Goal: Check status: Check status

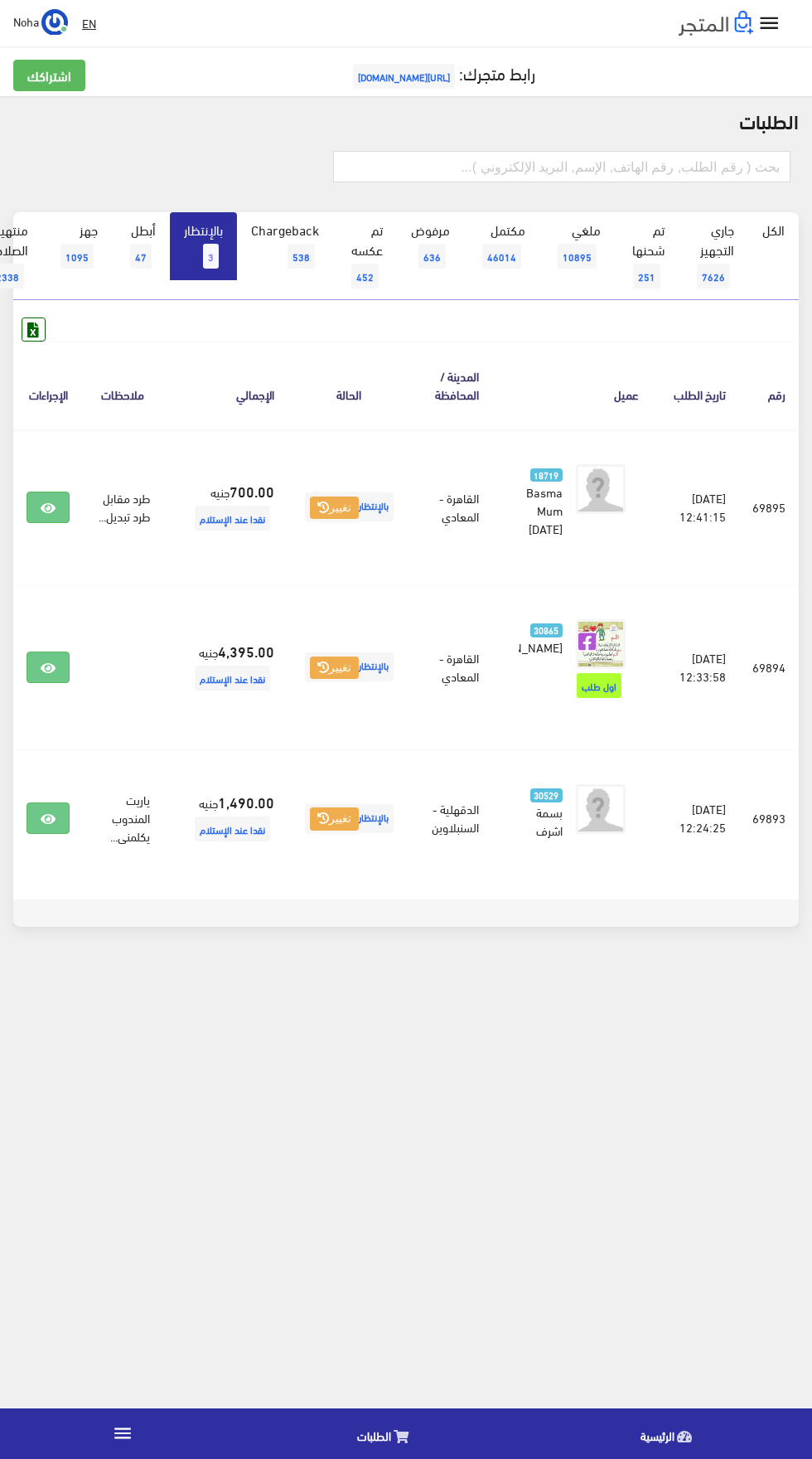
scroll to position [0, -43]
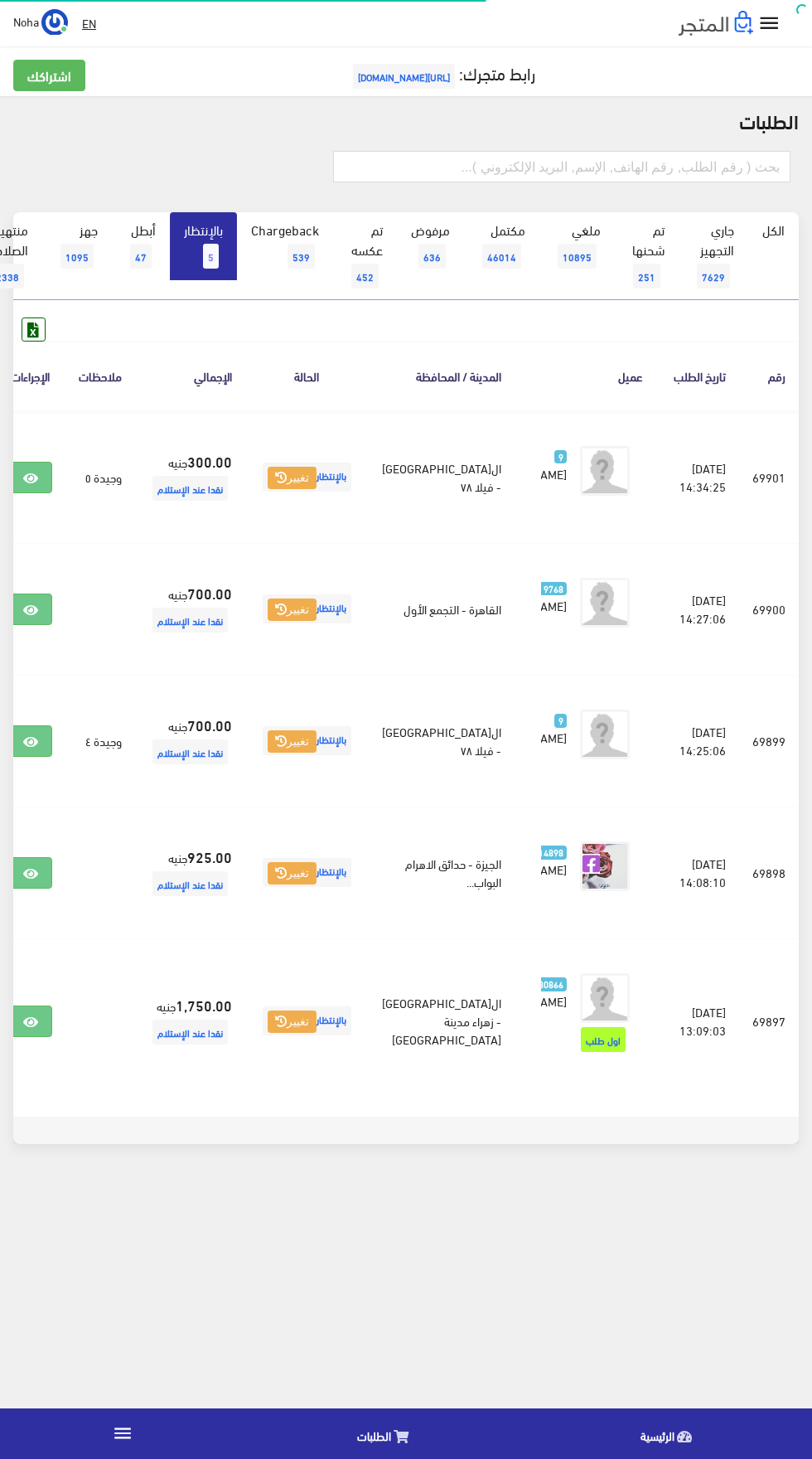
scroll to position [0, -43]
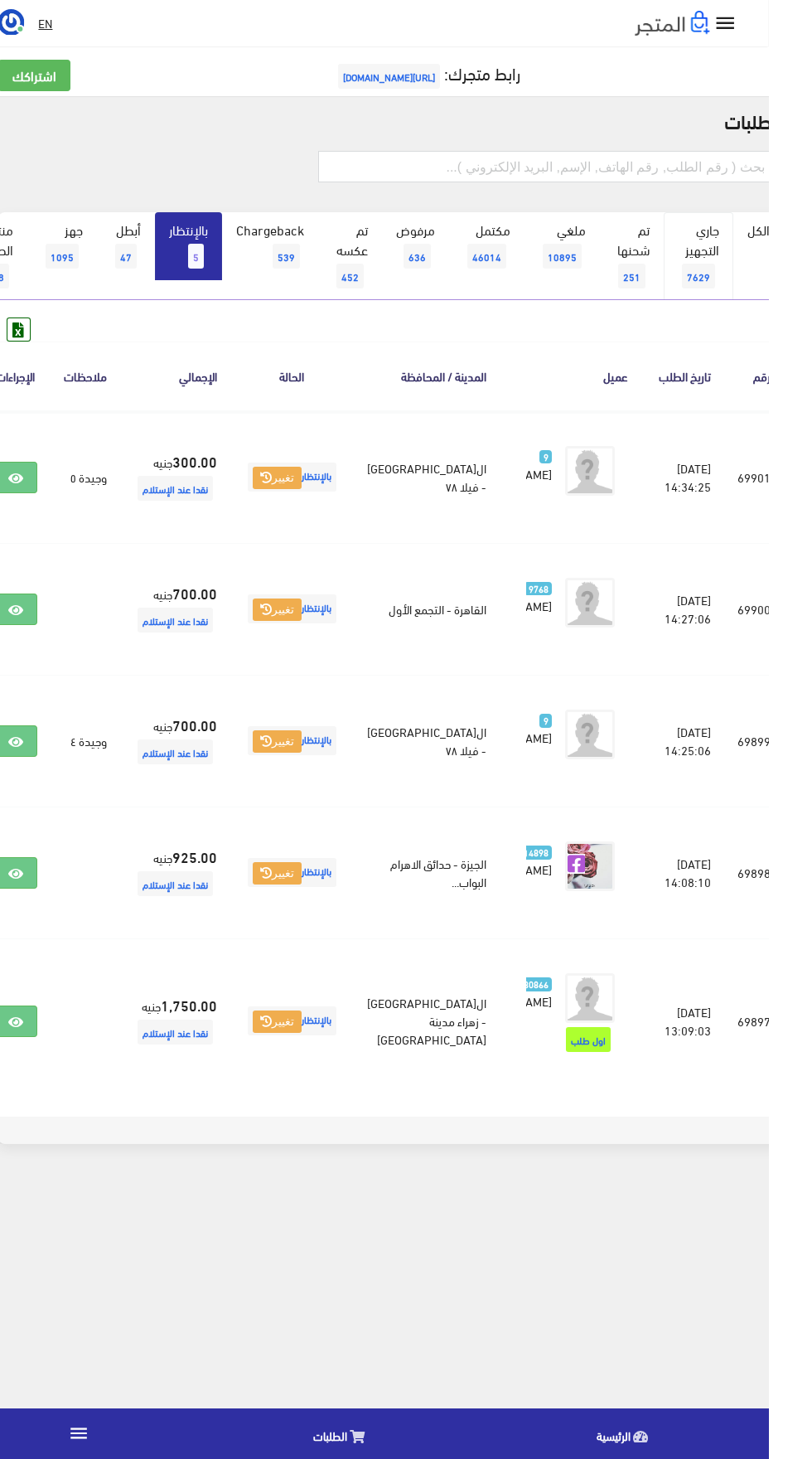
click at [769, 254] on link "جاري التجهيز 7629" at bounding box center [743, 256] width 69 height 88
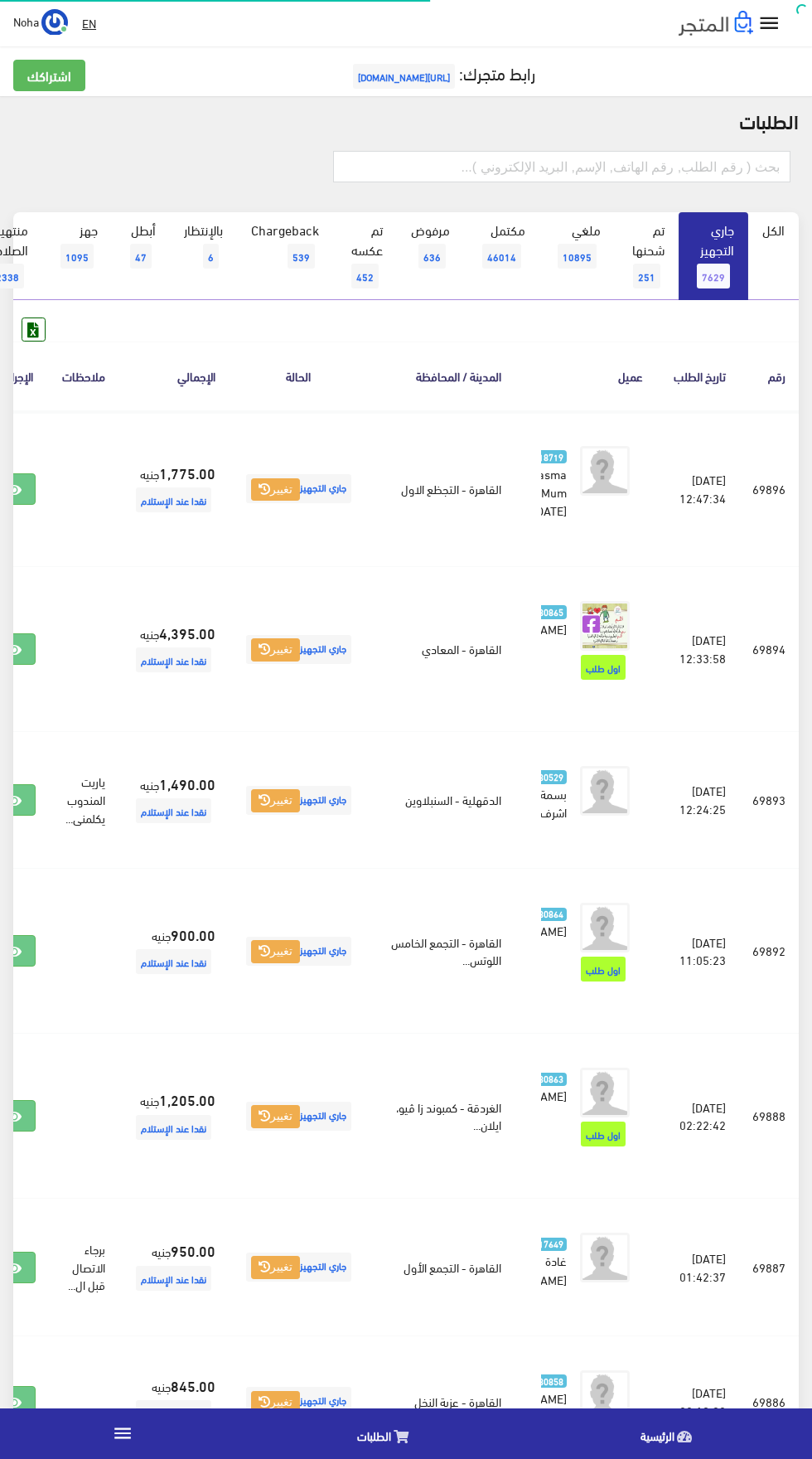
scroll to position [0, -43]
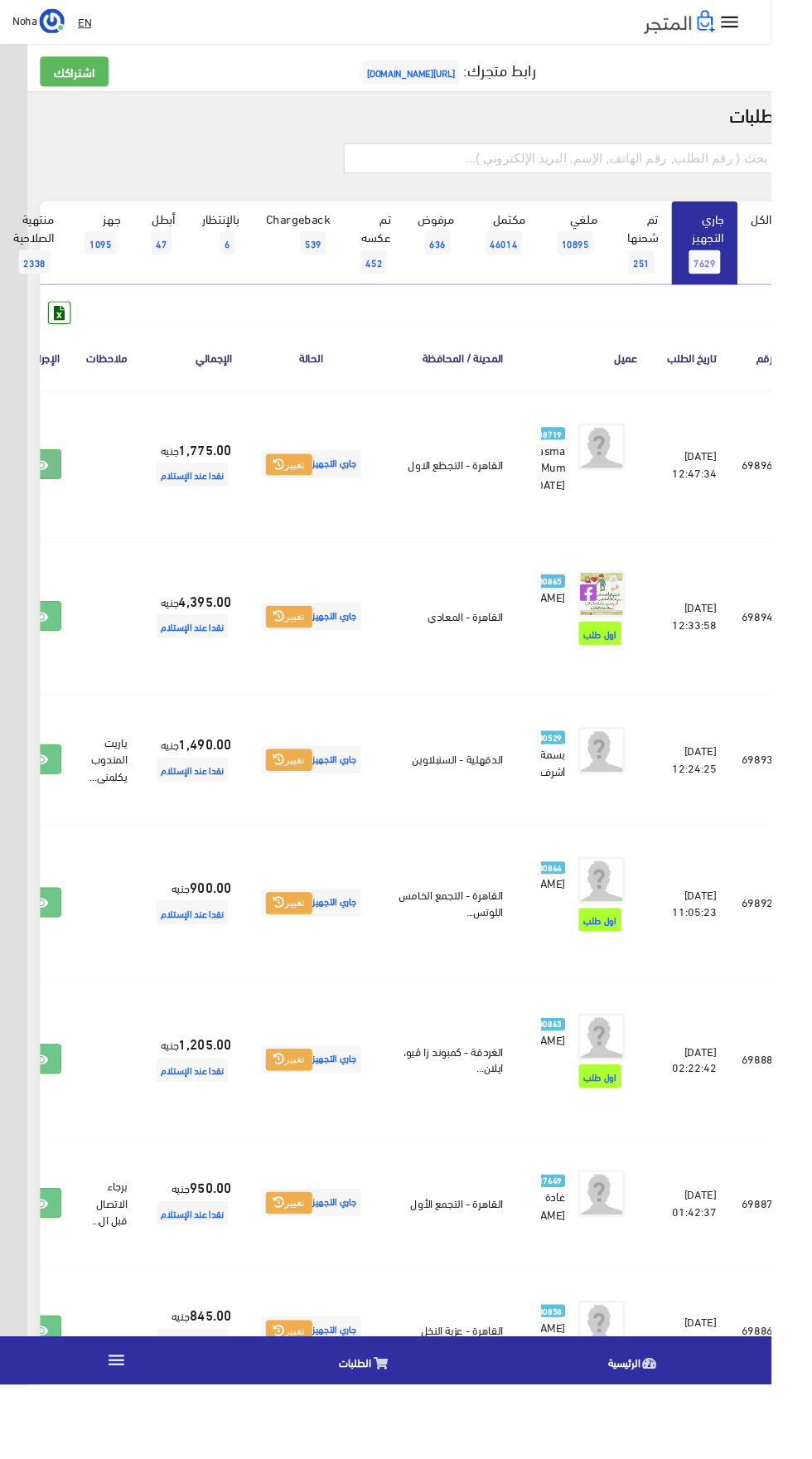
click at [51, 496] on icon at bounding box center [42, 490] width 15 height 14
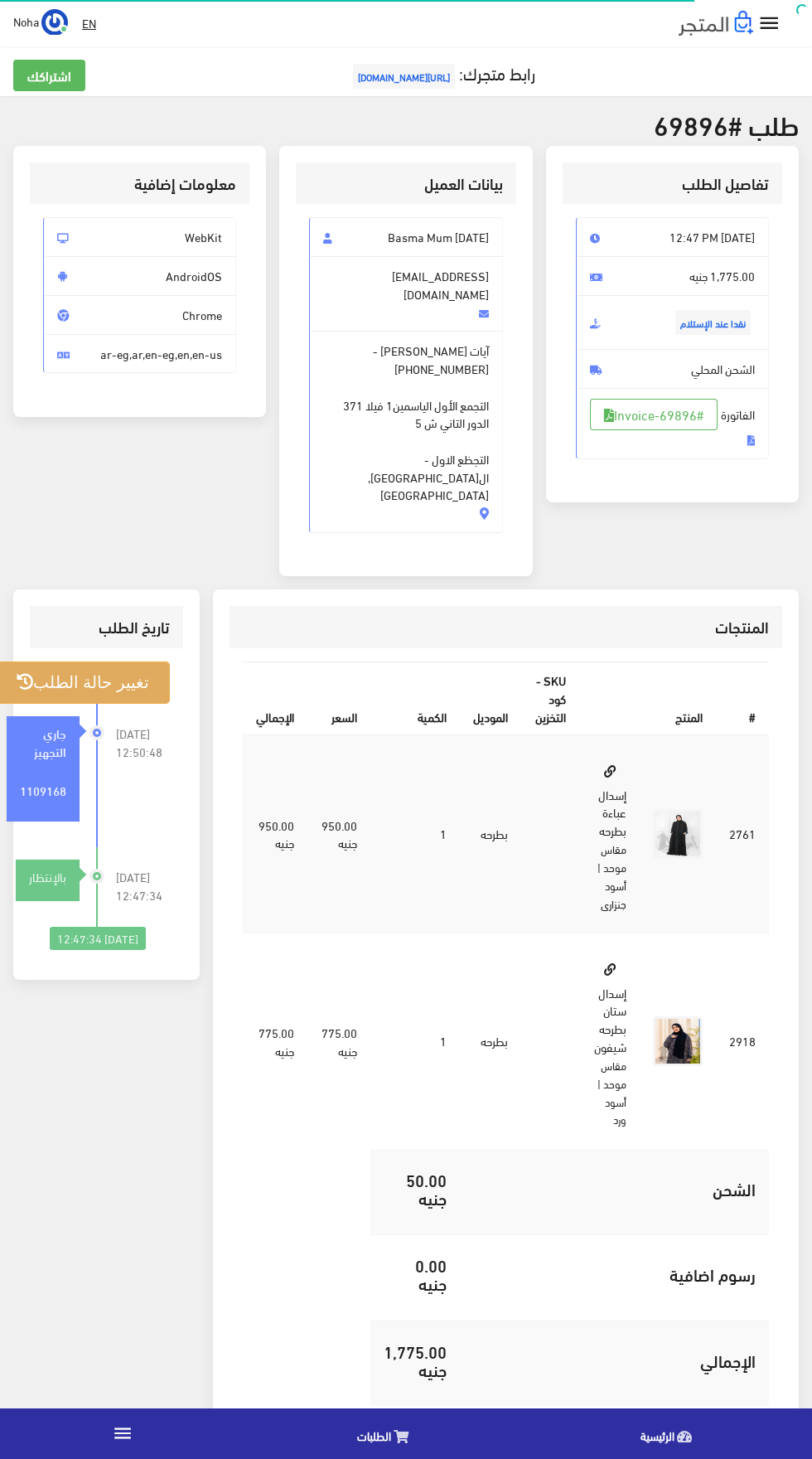
click at [76, 661] on button "تغيير حالة الطلب" at bounding box center [83, 682] width 174 height 42
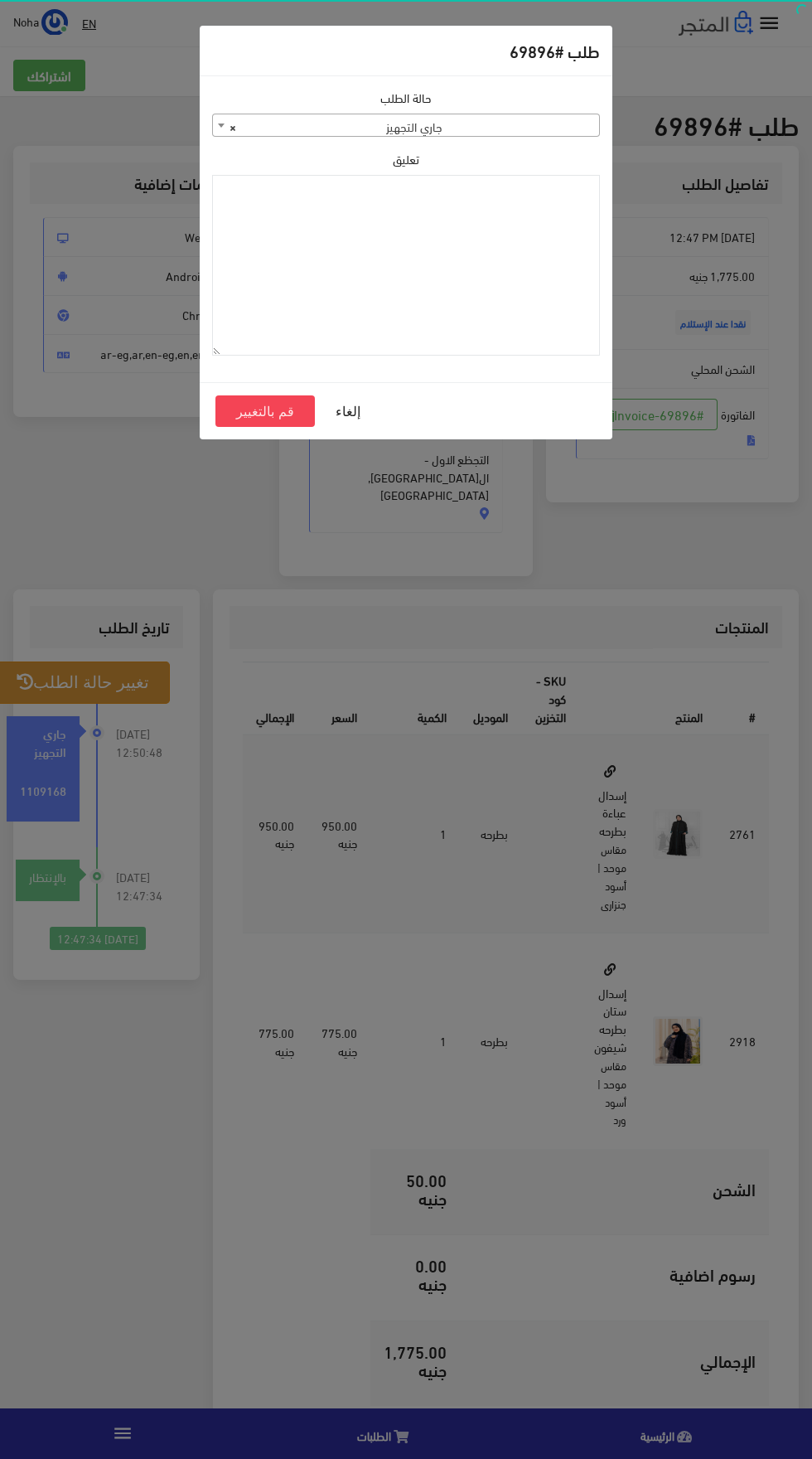
click at [349, 121] on span "× جاري التجهيز" at bounding box center [406, 126] width 386 height 23
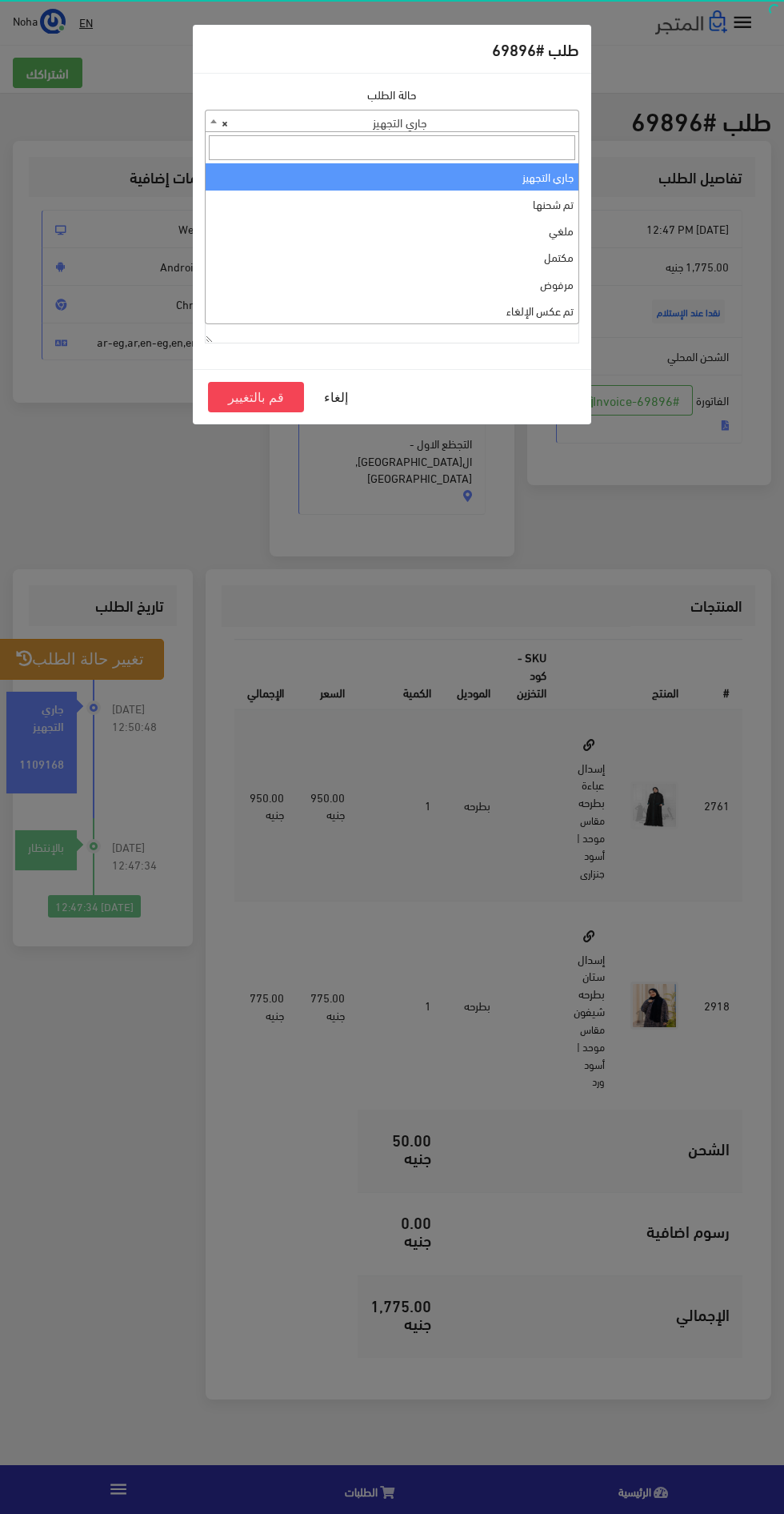
select select "3"
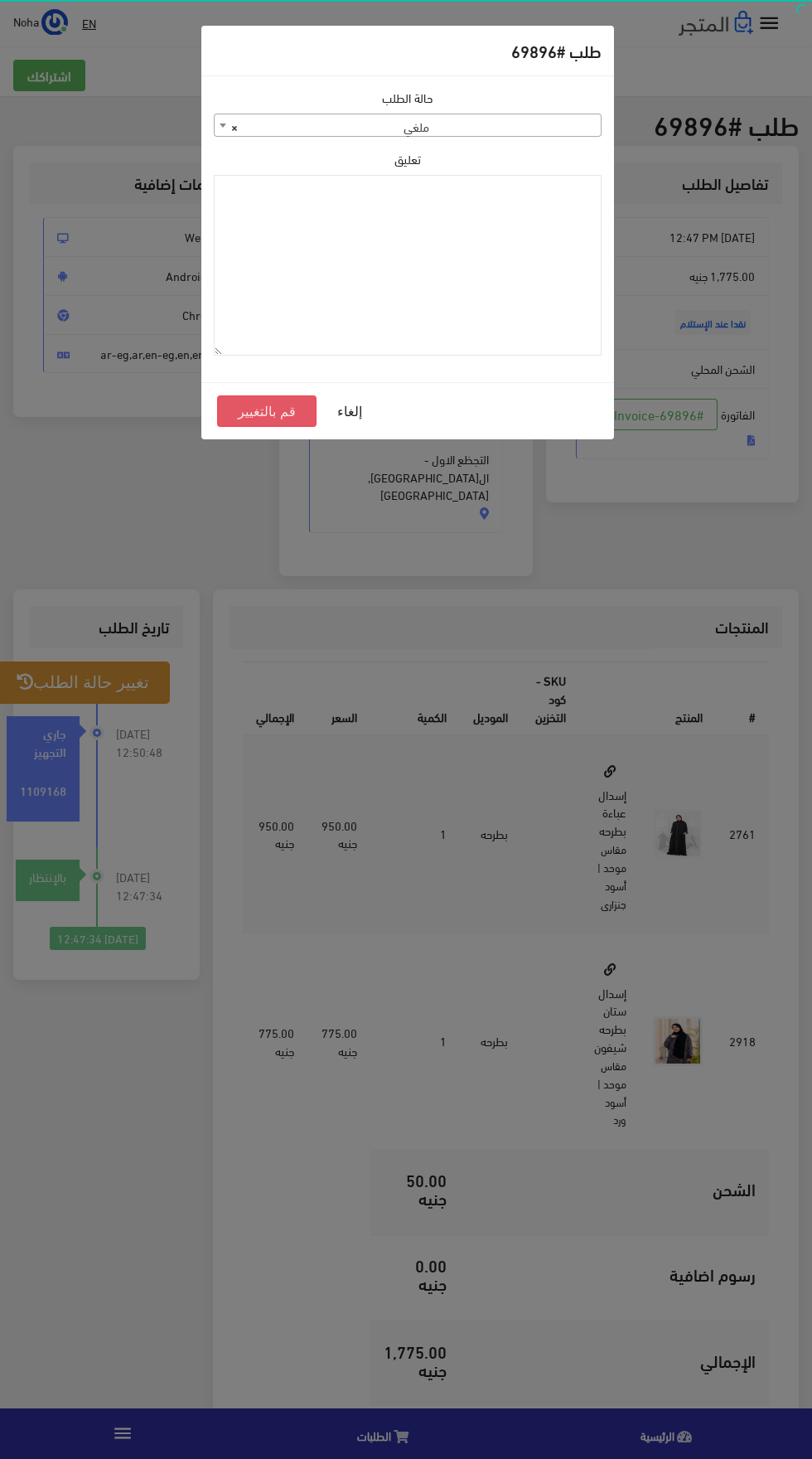
click at [254, 402] on button "قم بالتغيير" at bounding box center [267, 411] width 100 height 31
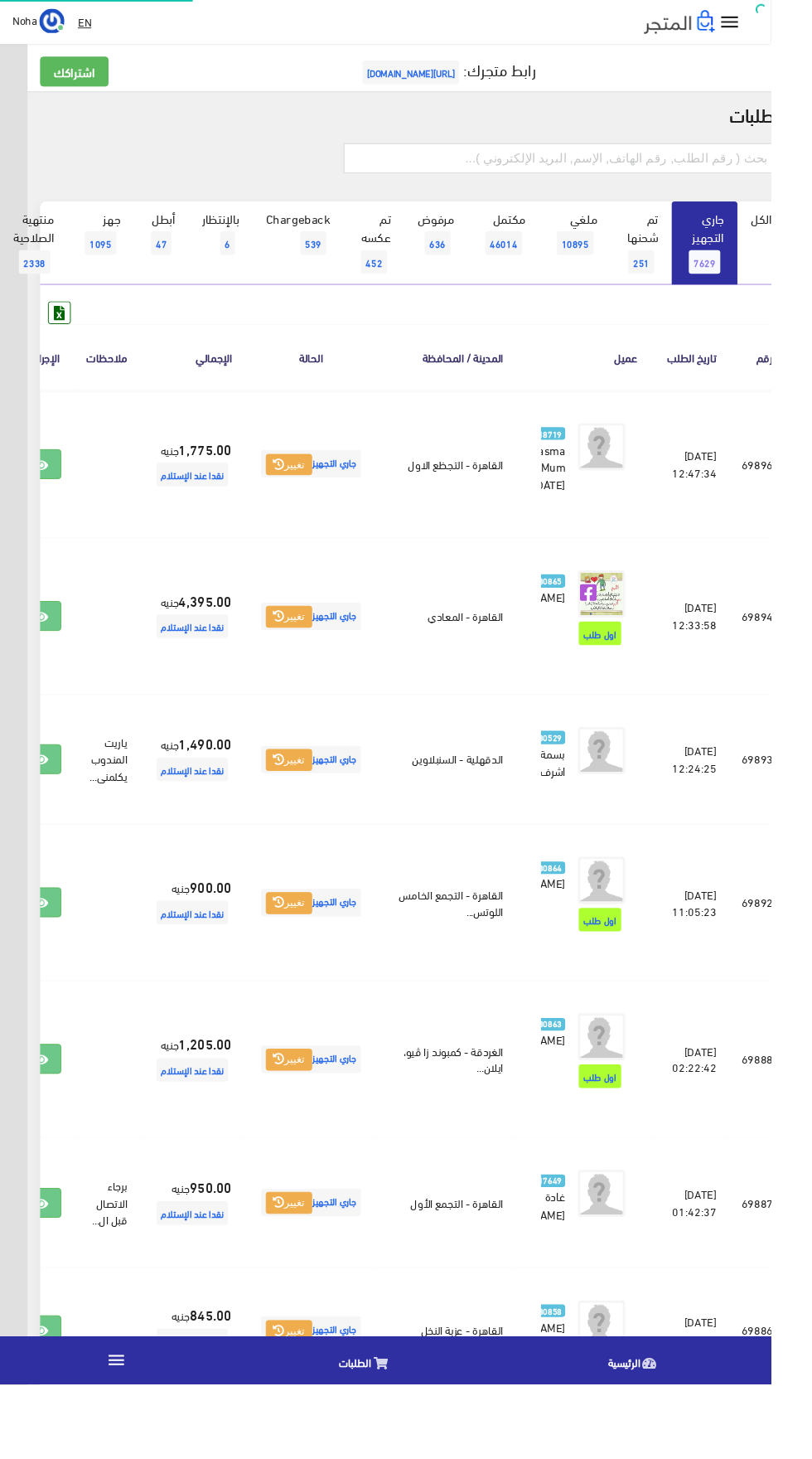
scroll to position [0, -43]
click at [236, 262] on span "6" at bounding box center [240, 255] width 16 height 24
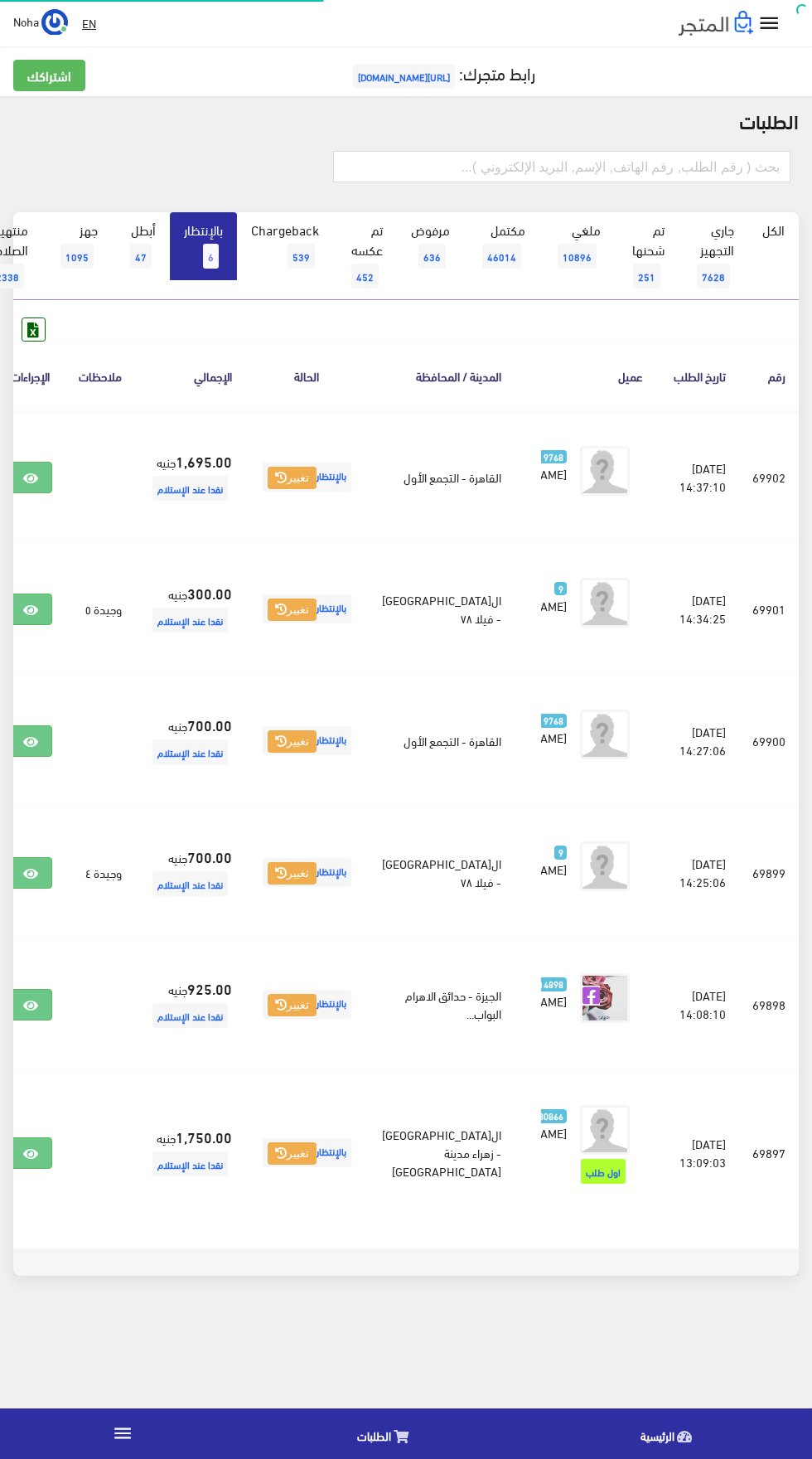
scroll to position [0, -43]
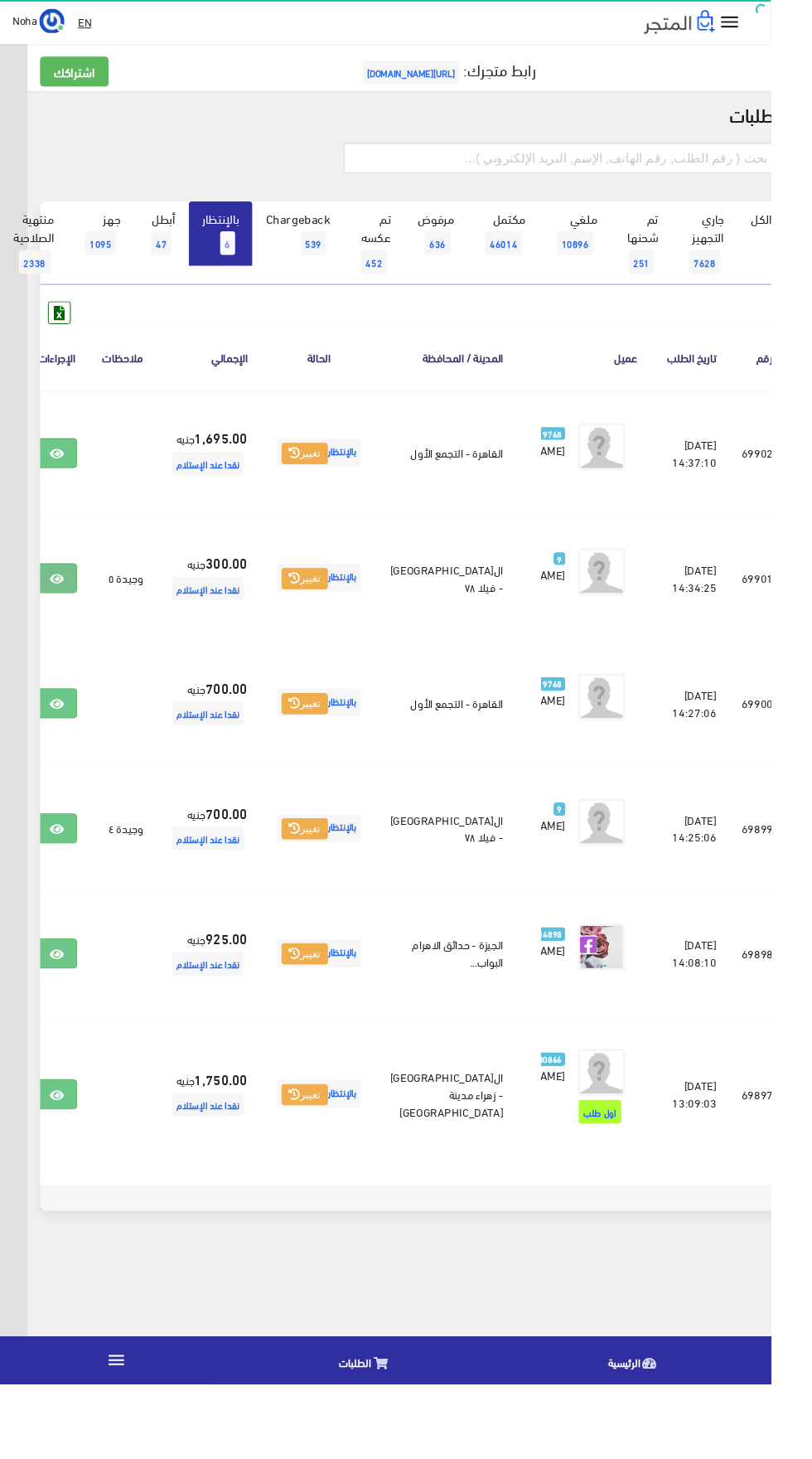
click at [68, 616] on icon at bounding box center [59, 611] width 15 height 14
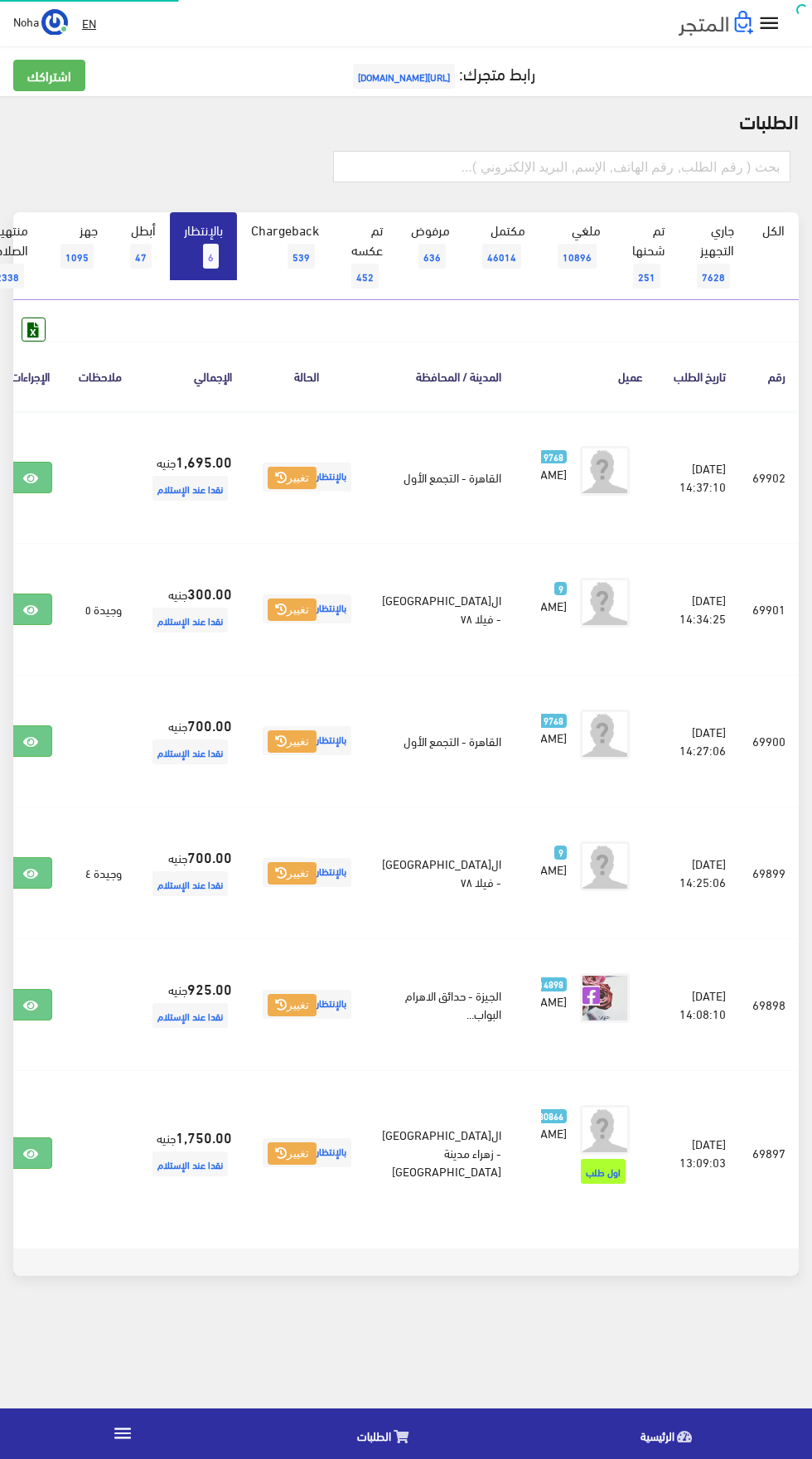
scroll to position [0, -43]
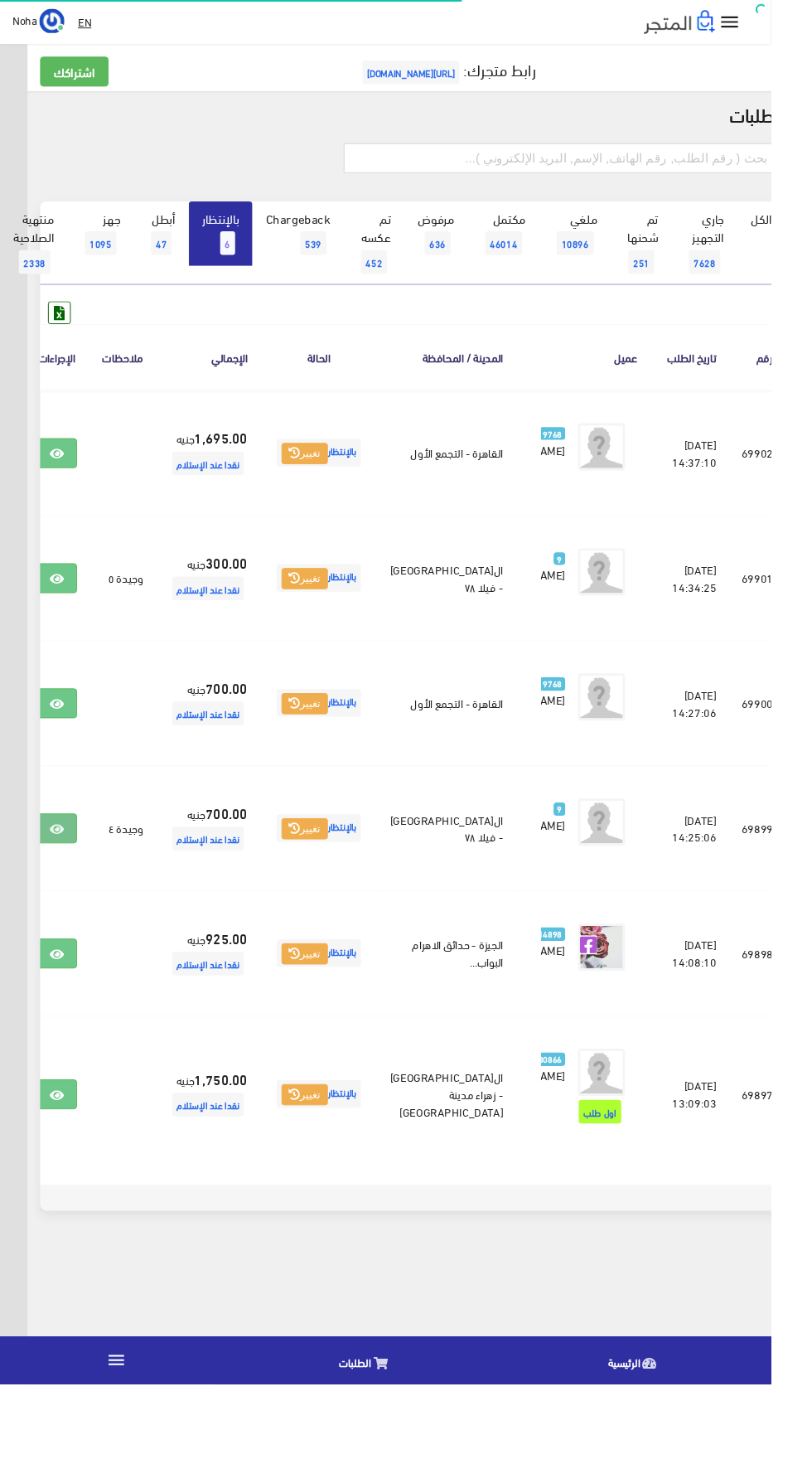
click at [68, 881] on icon at bounding box center [59, 874] width 15 height 14
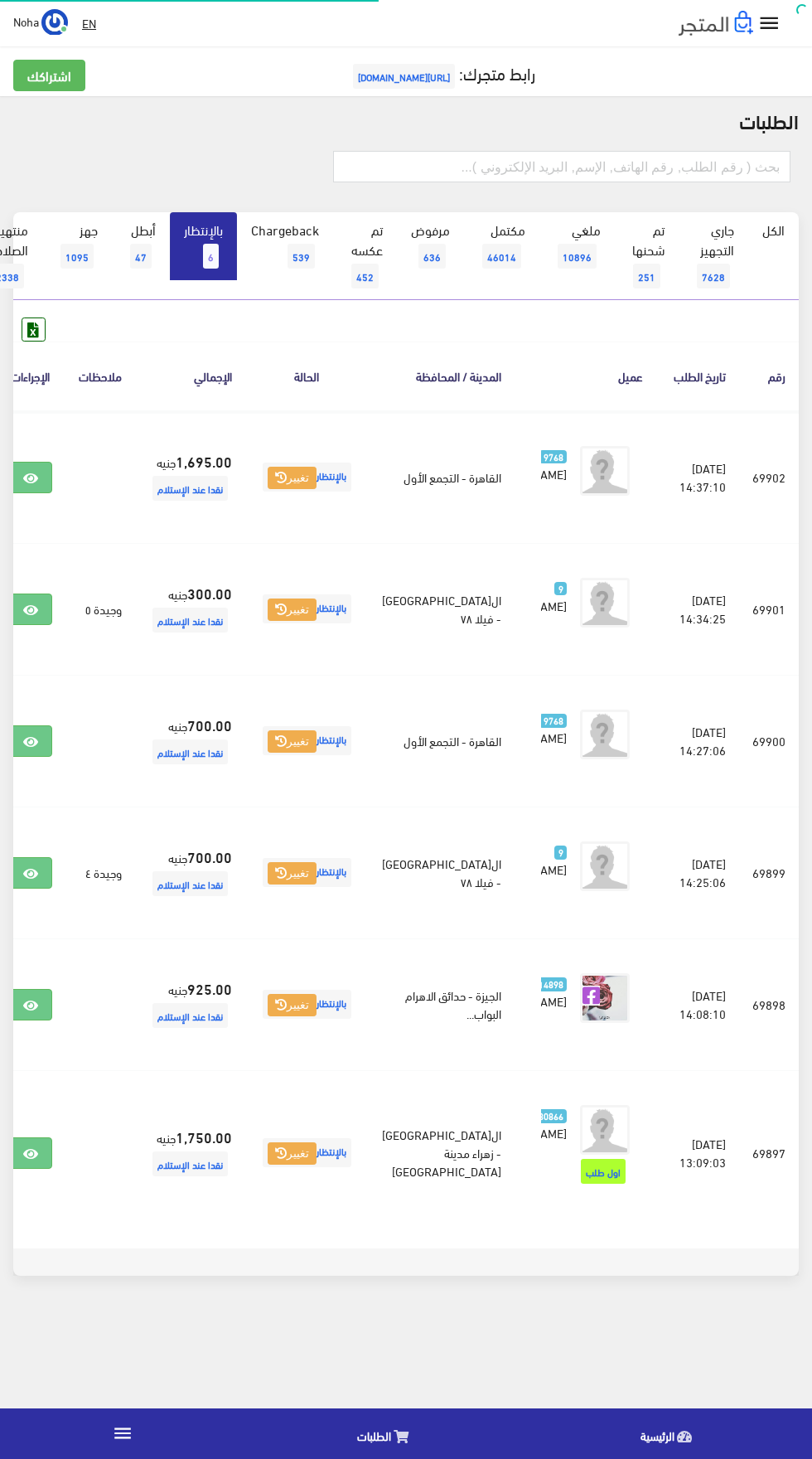
scroll to position [0, -43]
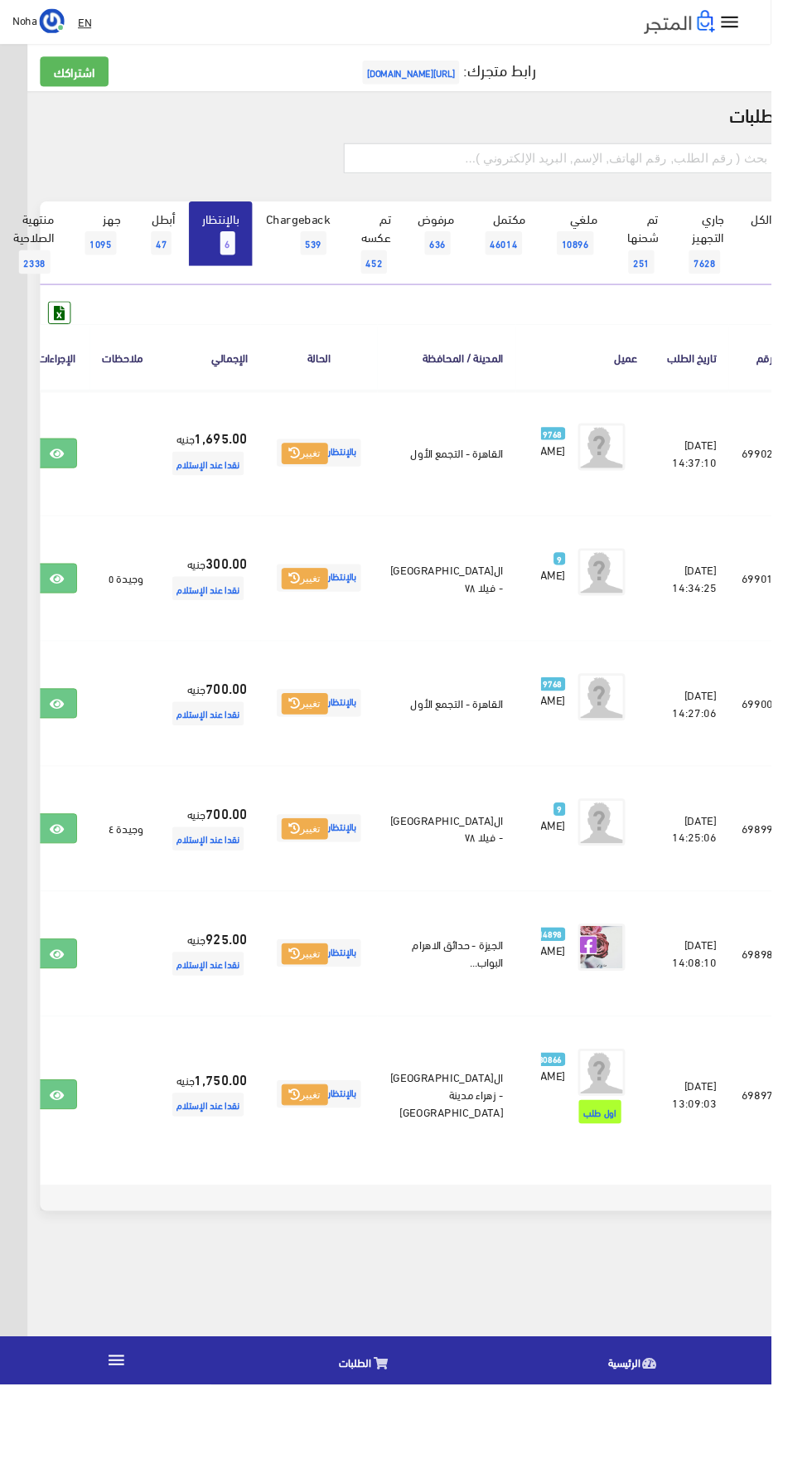
click at [95, 724] on td at bounding box center [59, 741] width 69 height 132
click at [82, 729] on td at bounding box center [59, 741] width 69 height 132
click at [81, 756] on link at bounding box center [60, 741] width 43 height 31
click at [68, 485] on icon at bounding box center [59, 479] width 15 height 14
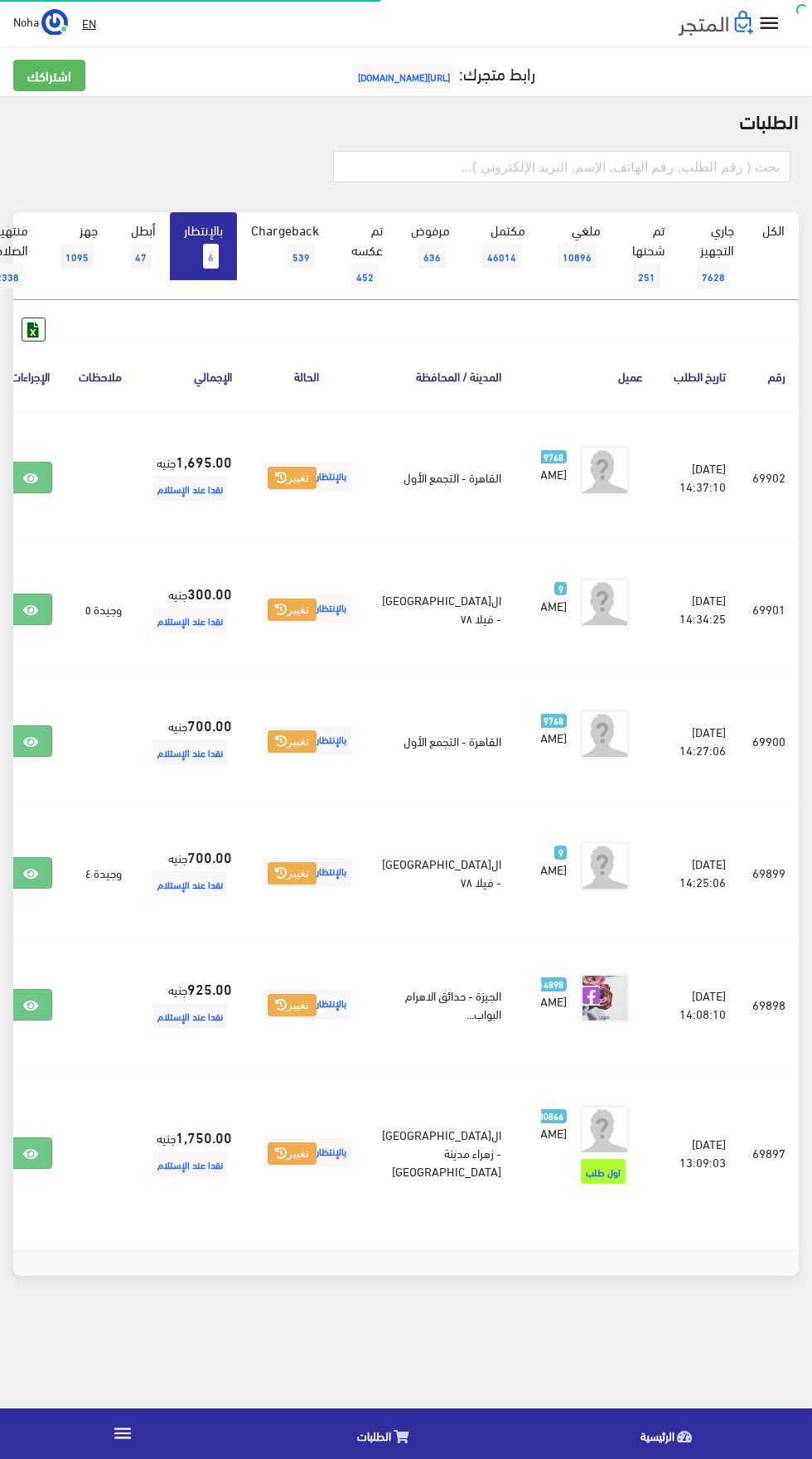
scroll to position [0, -43]
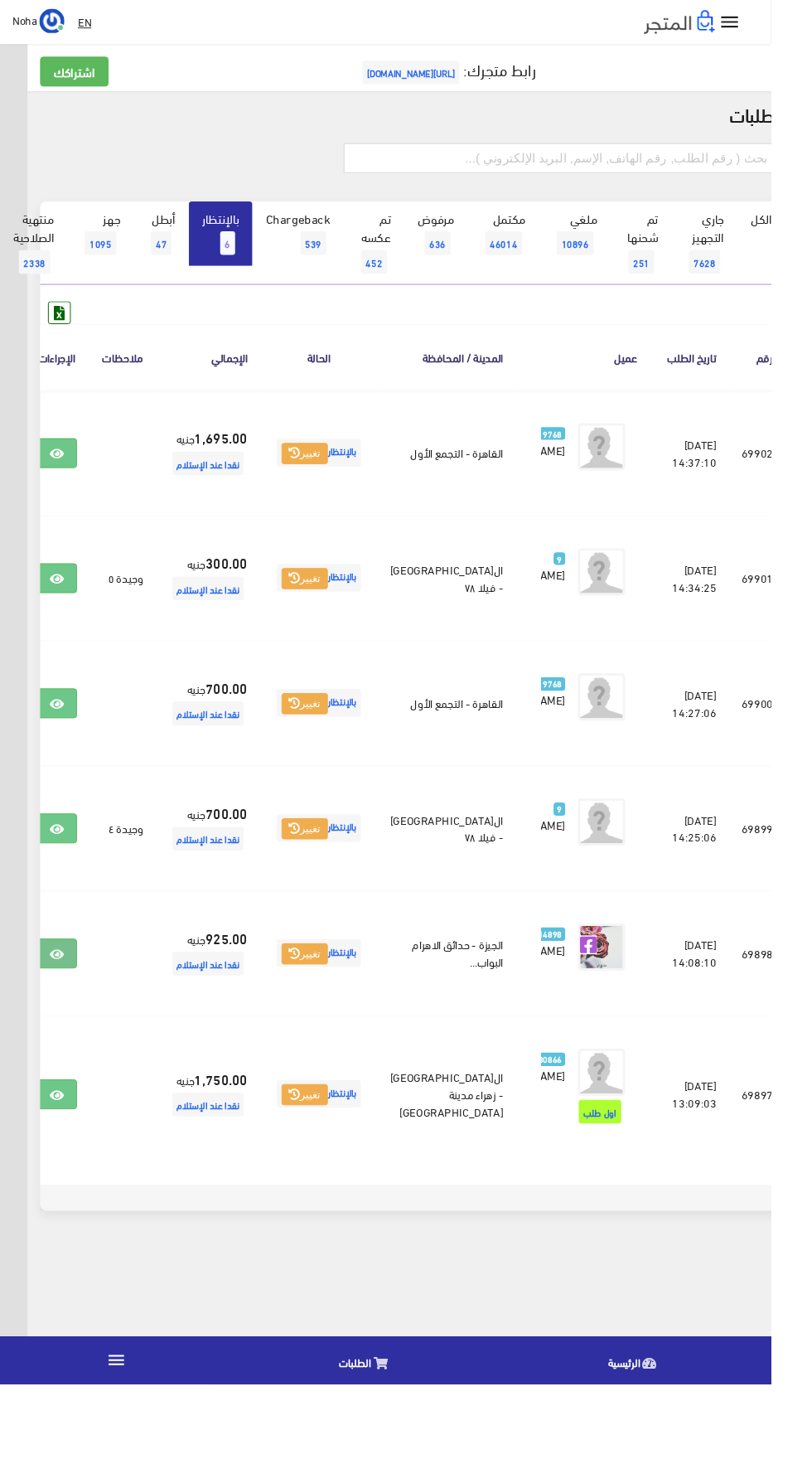
click at [81, 1021] on link at bounding box center [60, 1005] width 43 height 31
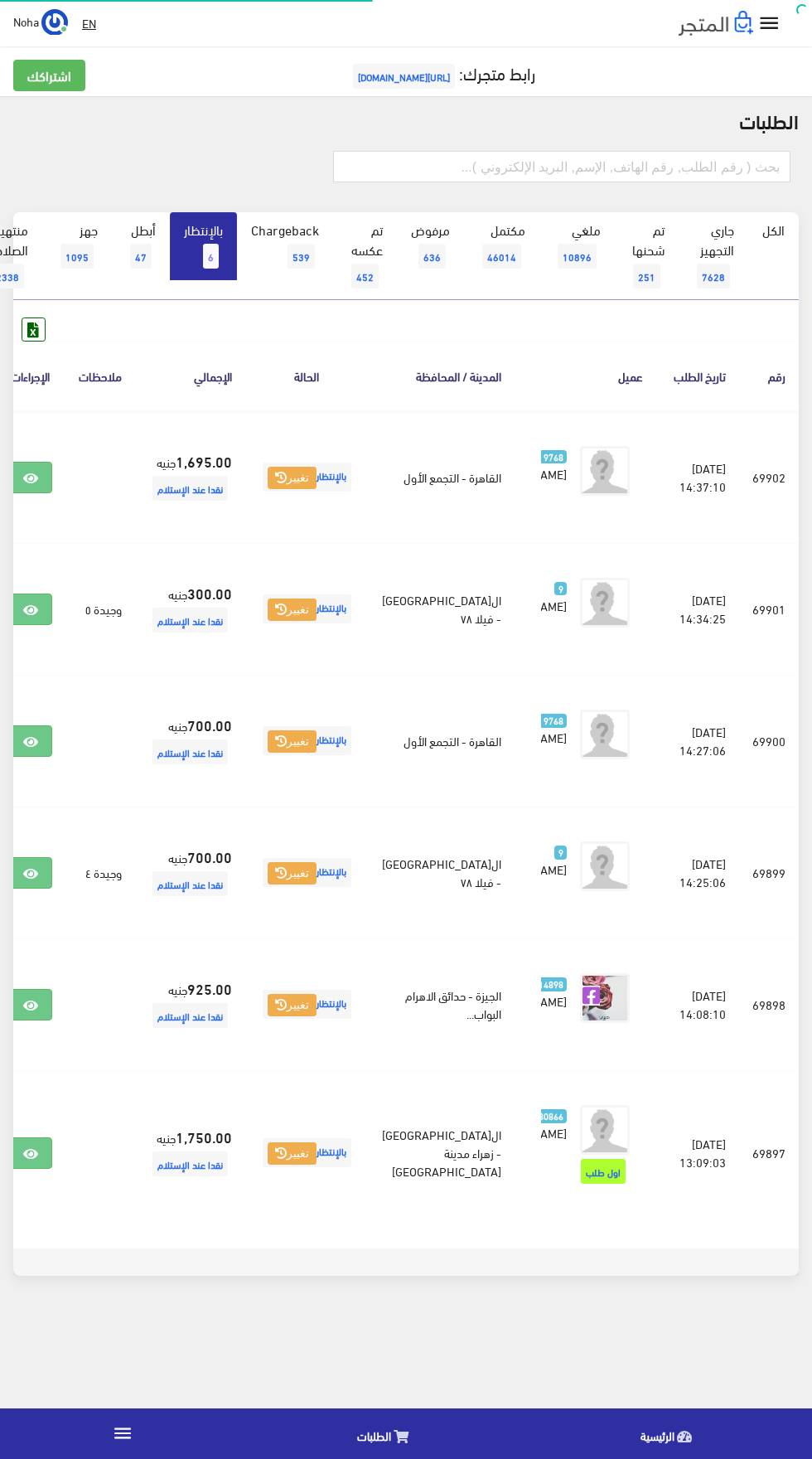
scroll to position [0, -43]
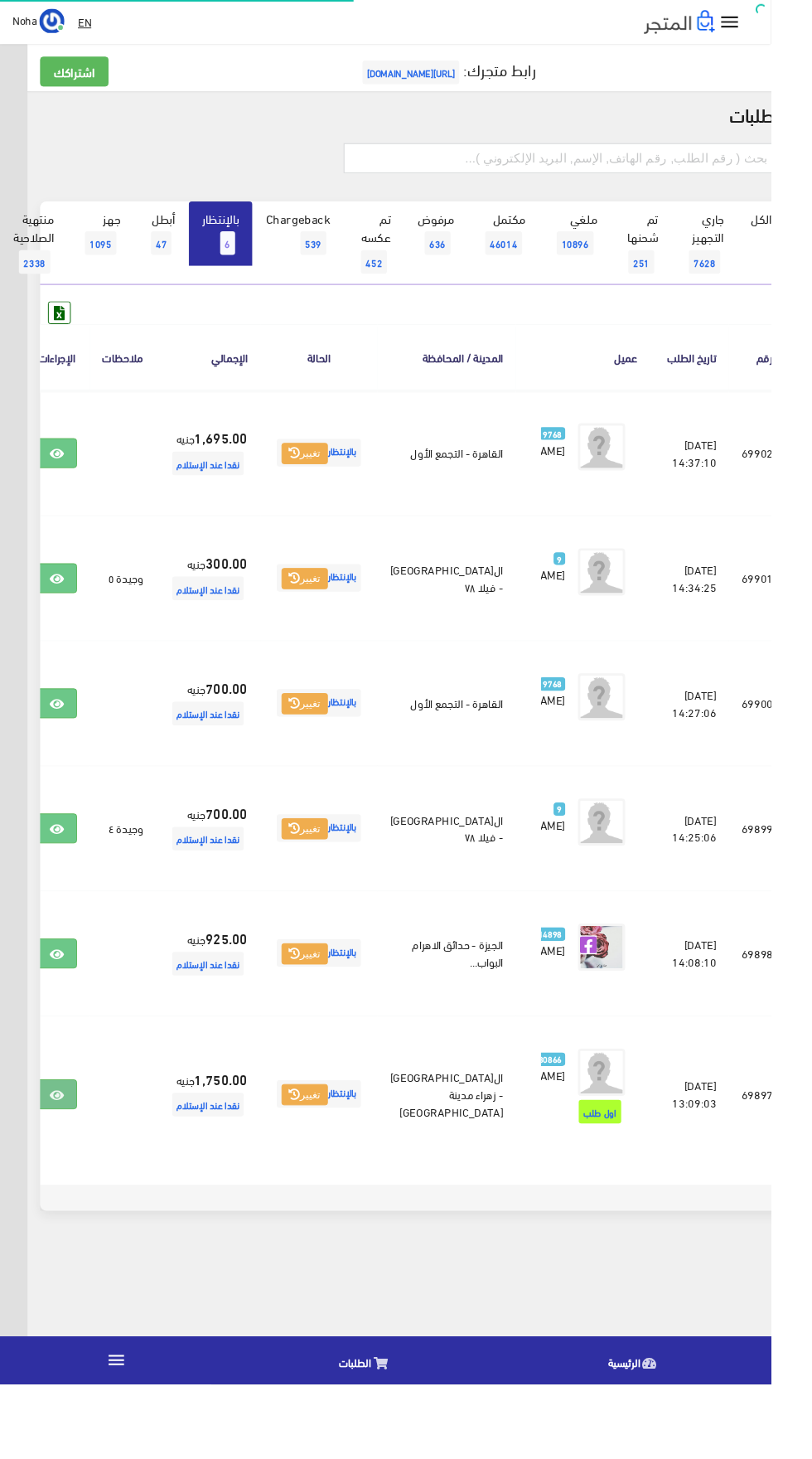
click at [68, 1161] on icon at bounding box center [59, 1155] width 15 height 14
